Goal: Navigation & Orientation: Find specific page/section

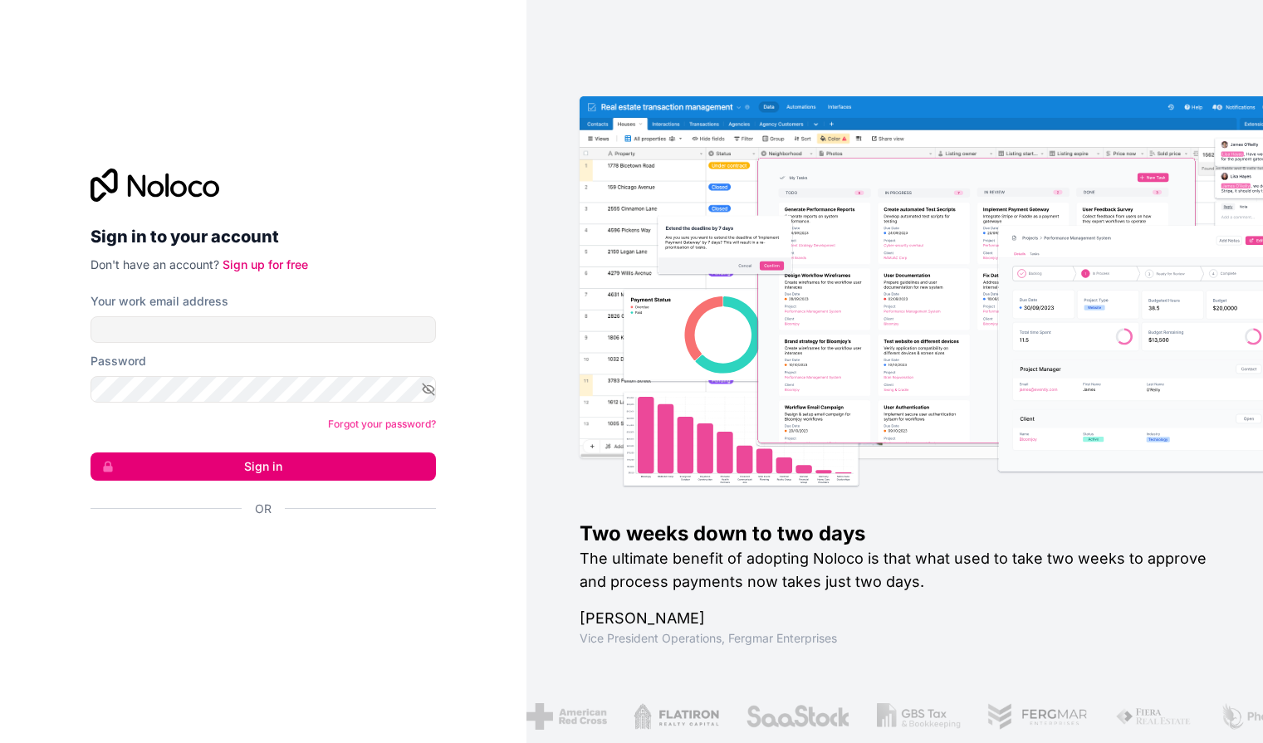
click at [263, 558] on div "Sign in with Google. Opens in new tab" at bounding box center [257, 554] width 332 height 37
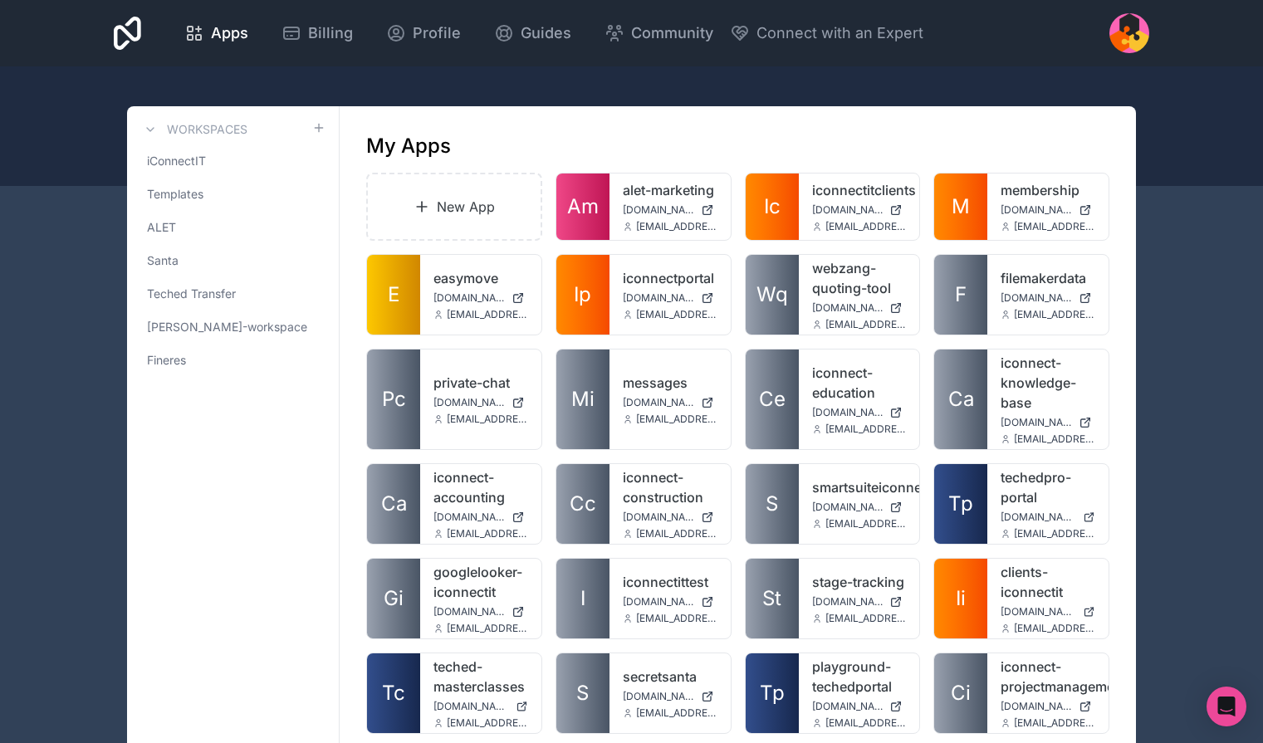
click at [198, 325] on span "mike-halliday-workspace" at bounding box center [227, 327] width 160 height 17
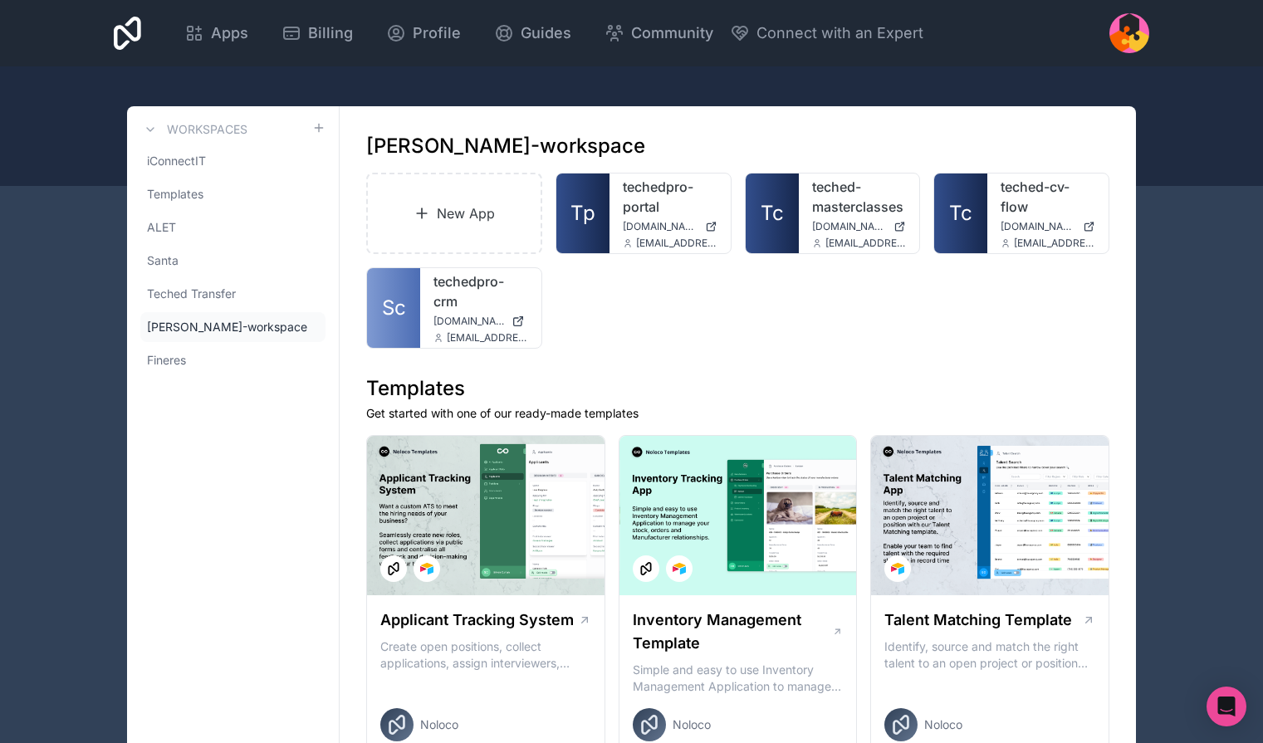
click at [644, 186] on link "techedpro-portal" at bounding box center [670, 197] width 95 height 40
